Goal: Task Accomplishment & Management: Manage account settings

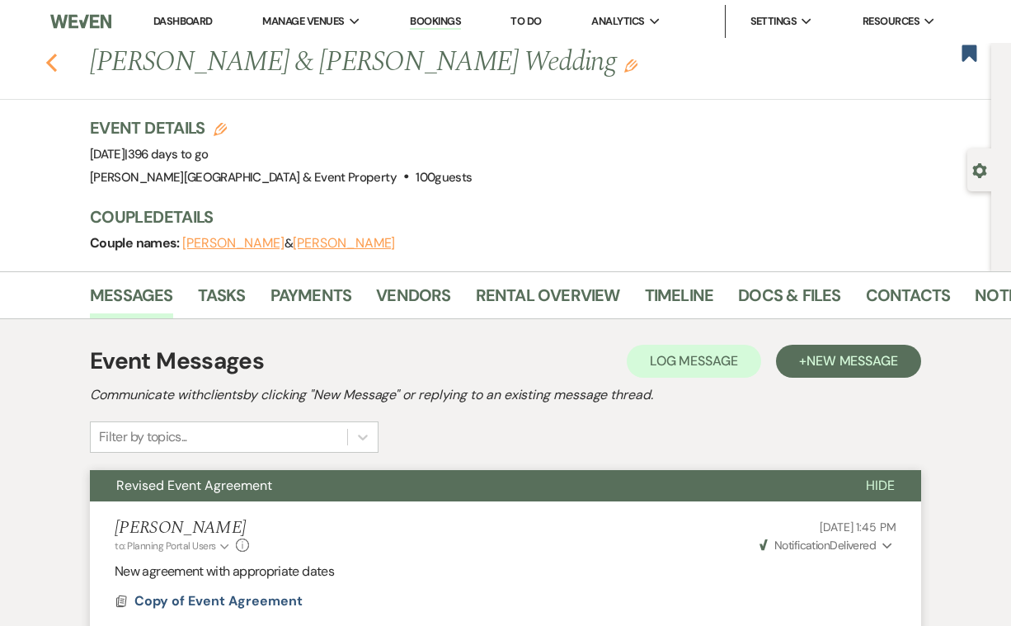
click at [47, 55] on icon "Previous" at bounding box center [51, 63] width 12 height 20
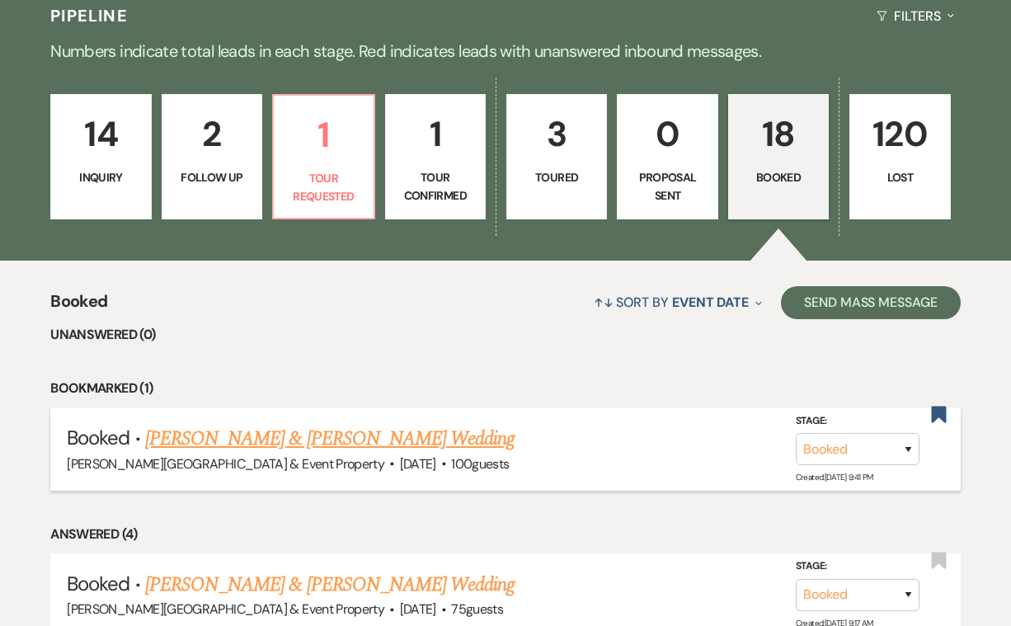
scroll to position [363, 0]
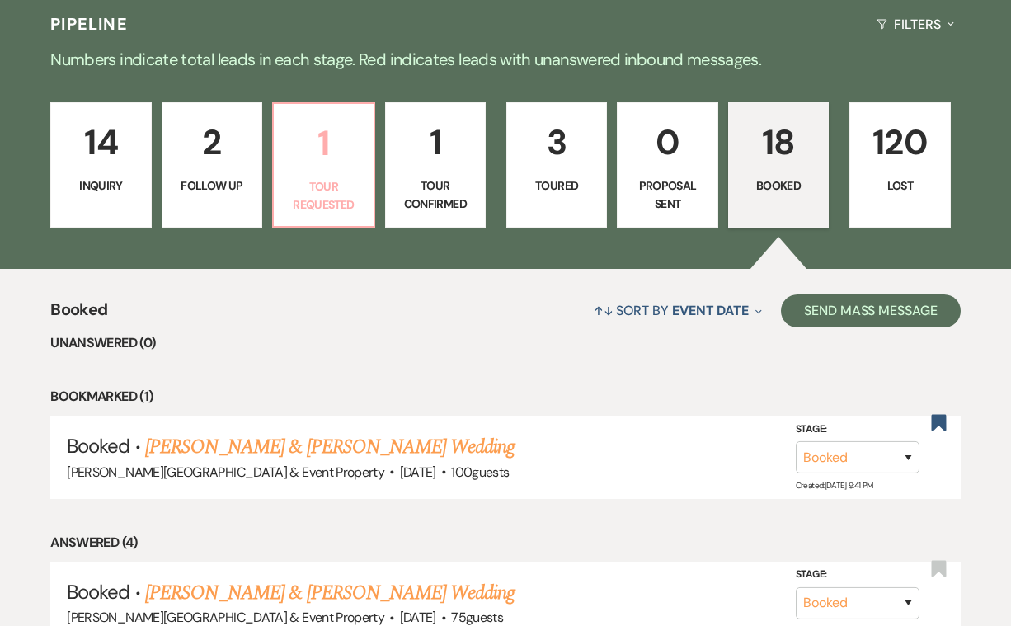
click at [343, 157] on p "1" at bounding box center [323, 142] width 79 height 55
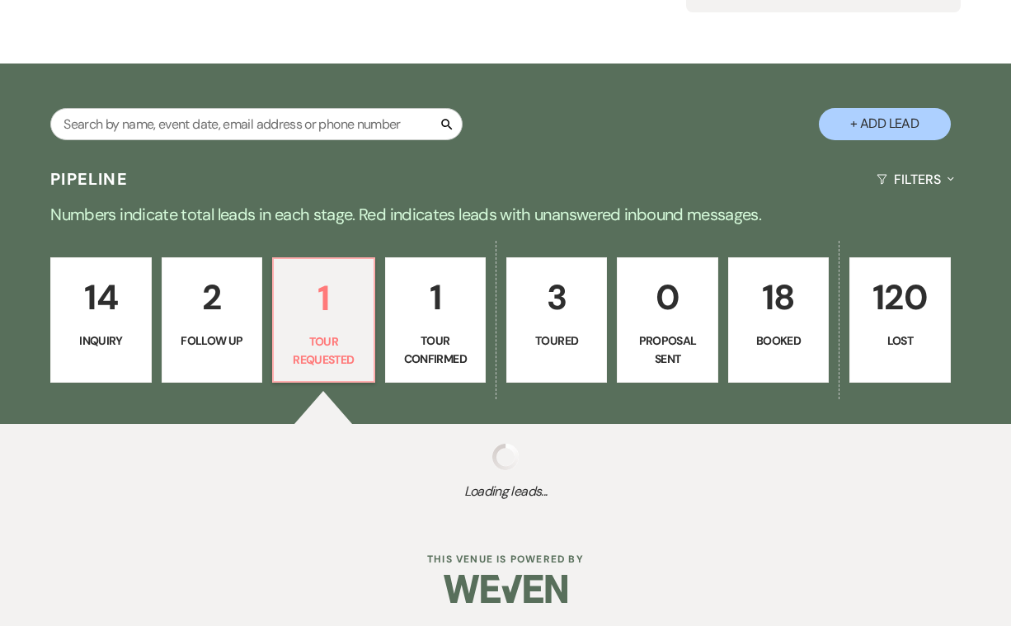
select select "2"
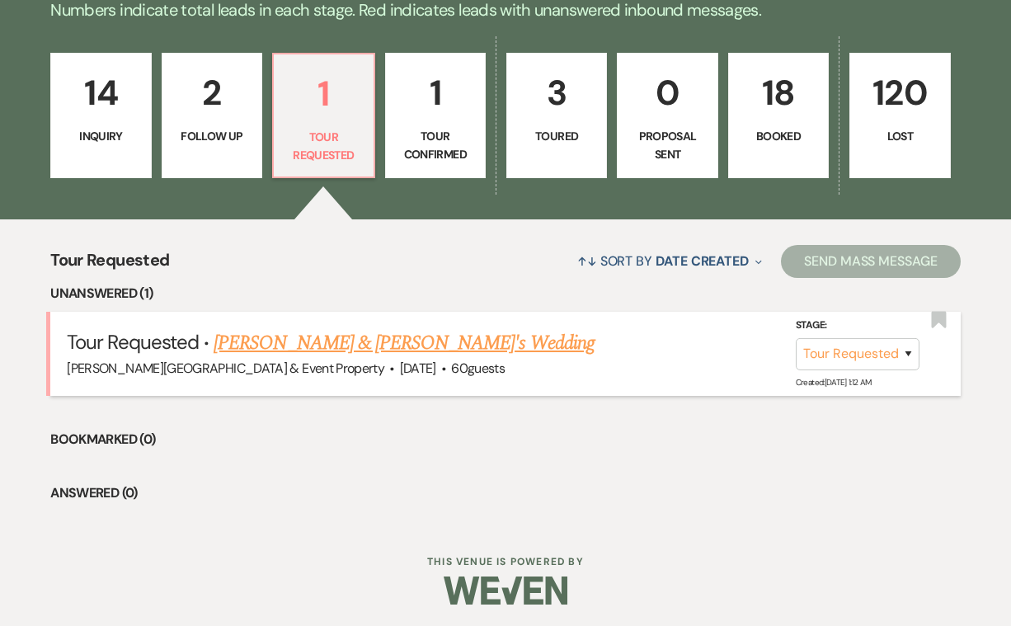
scroll to position [412, 0]
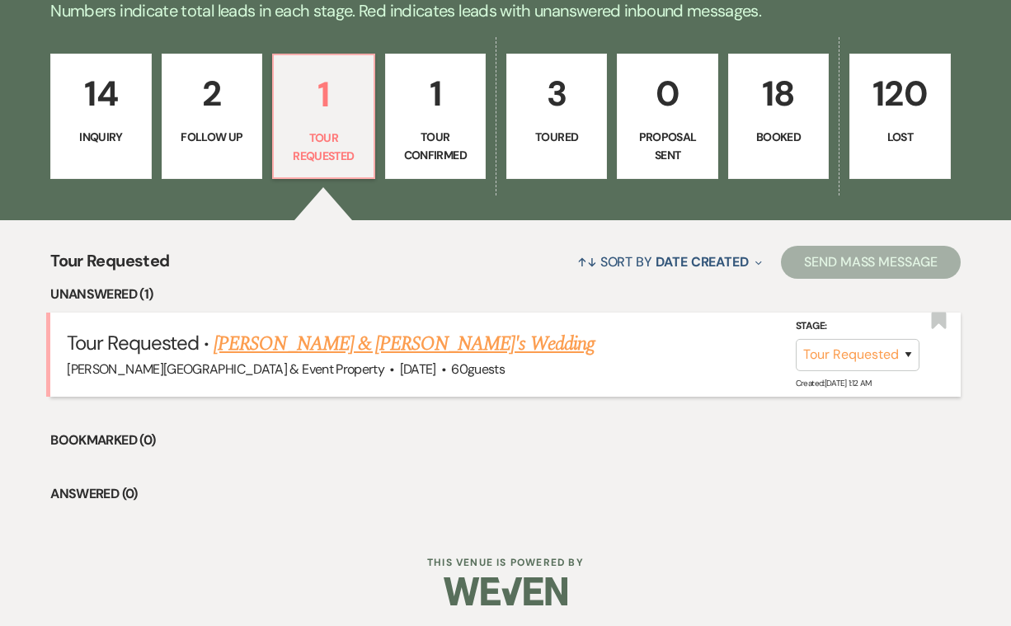
click at [384, 342] on link "[PERSON_NAME] & [PERSON_NAME]'s Wedding" at bounding box center [404, 344] width 381 height 30
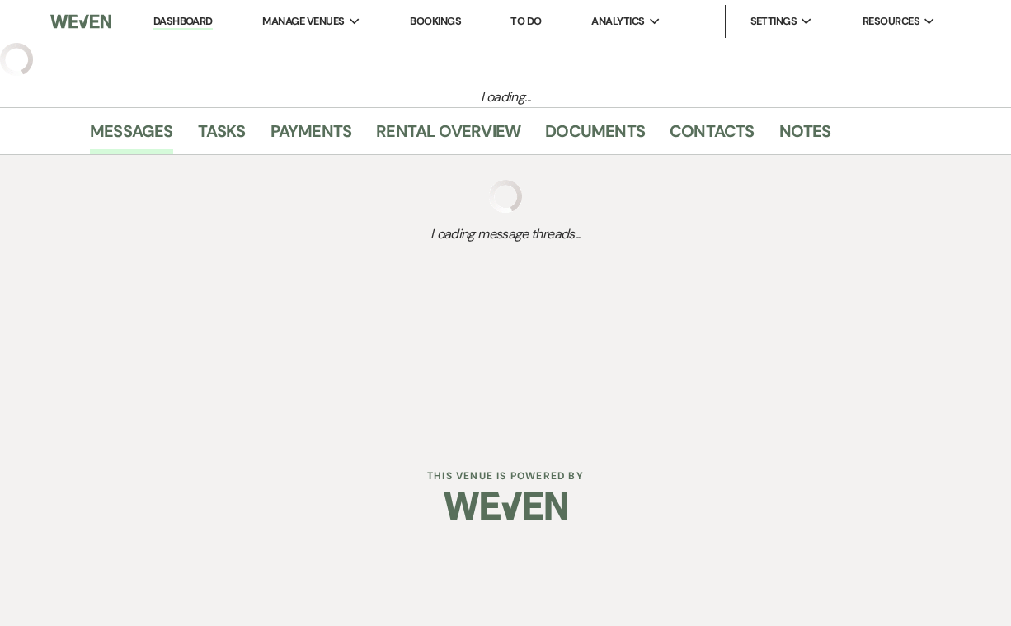
select select "2"
select select "22"
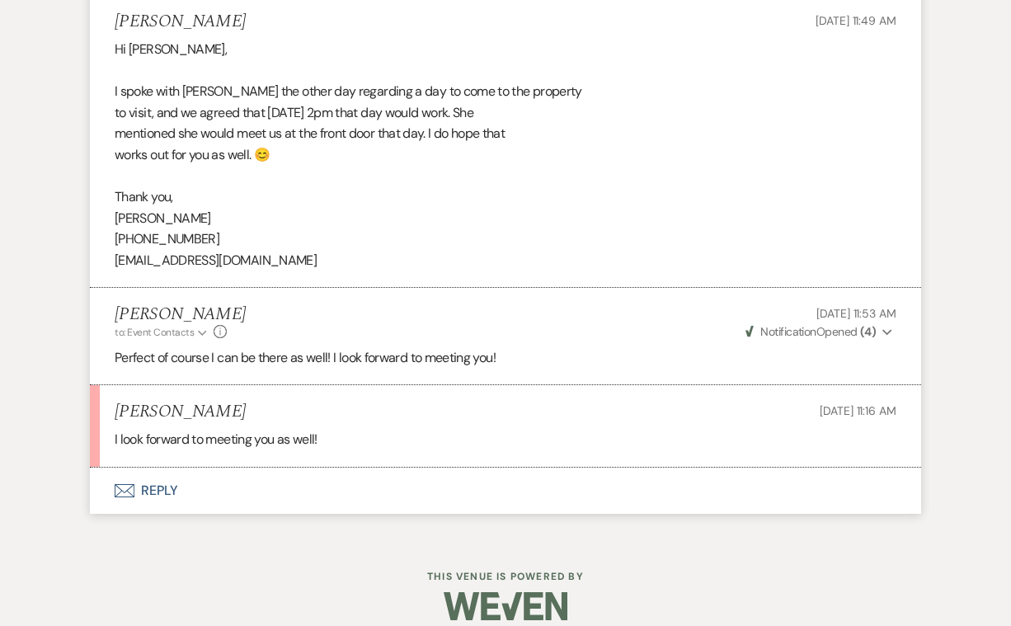
scroll to position [1386, 0]
